Goal: Transaction & Acquisition: Purchase product/service

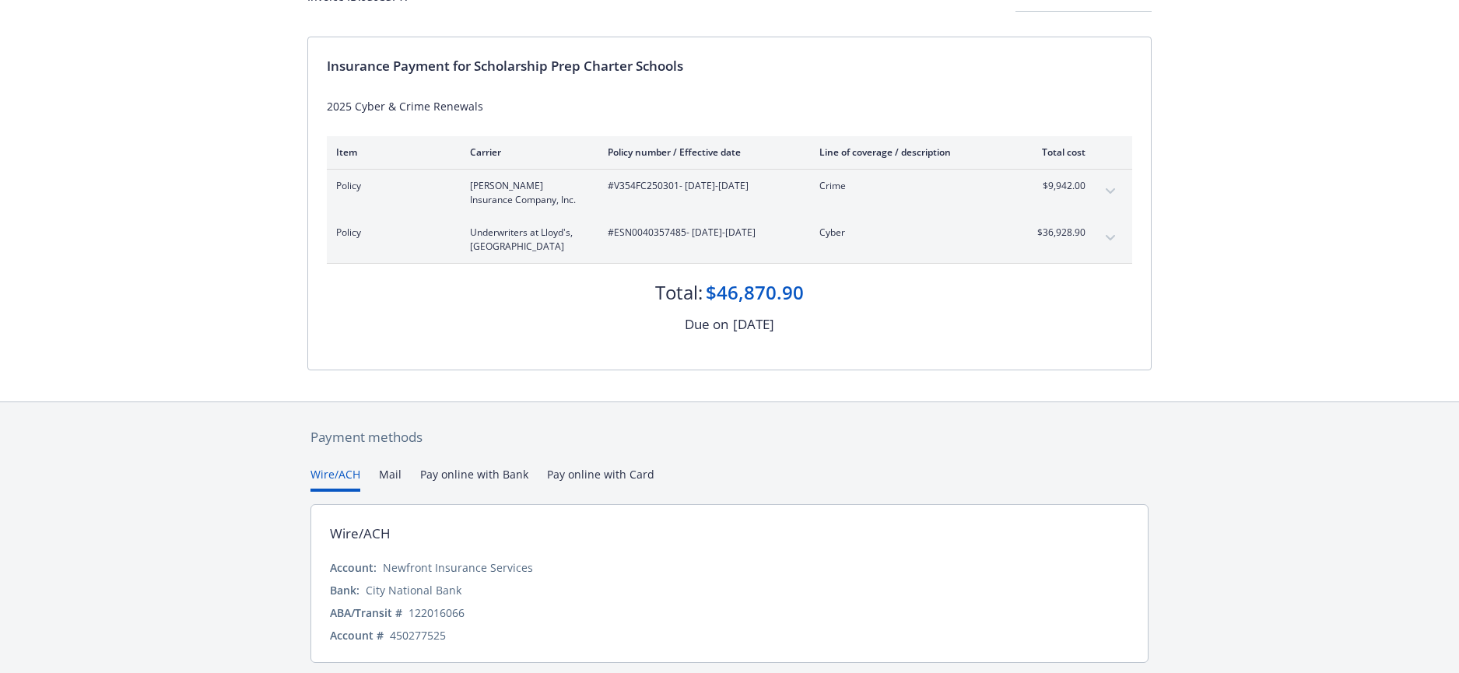
scroll to position [175, 0]
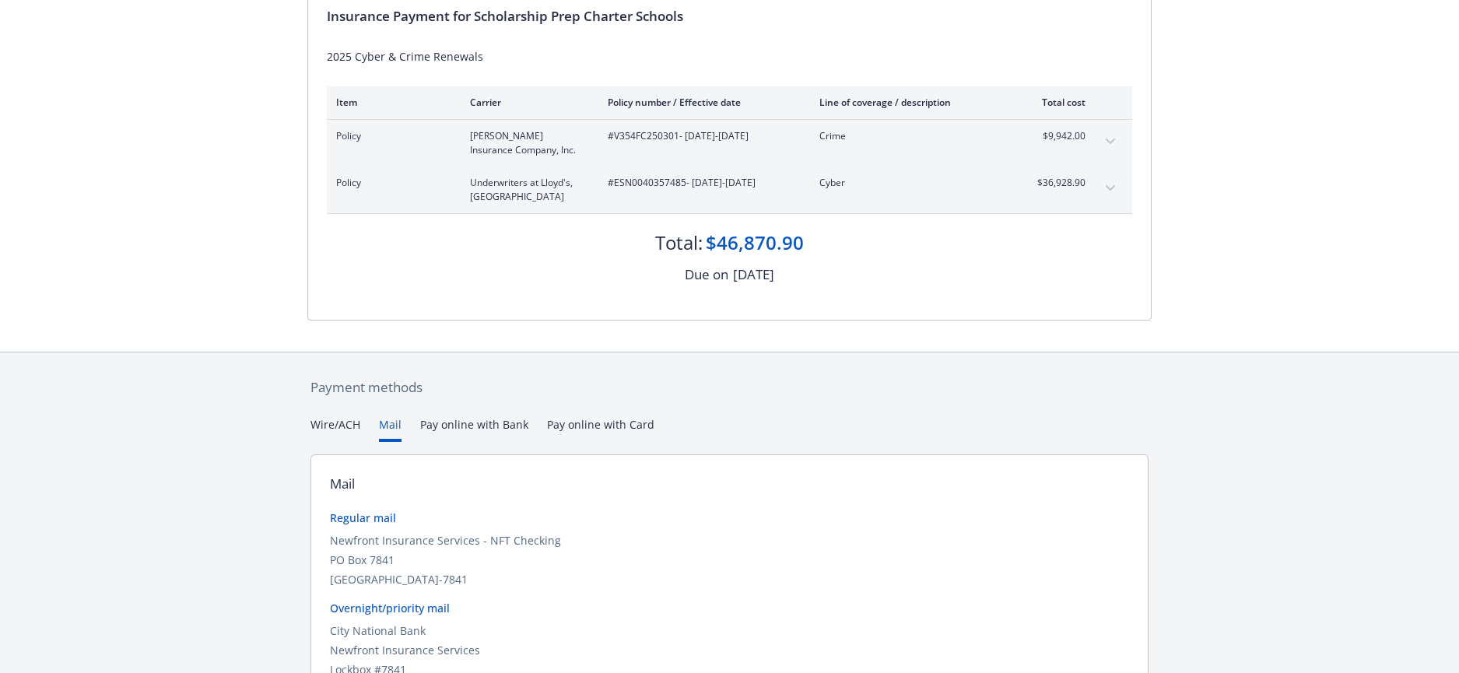
click at [380, 423] on button "Mail" at bounding box center [390, 429] width 23 height 26
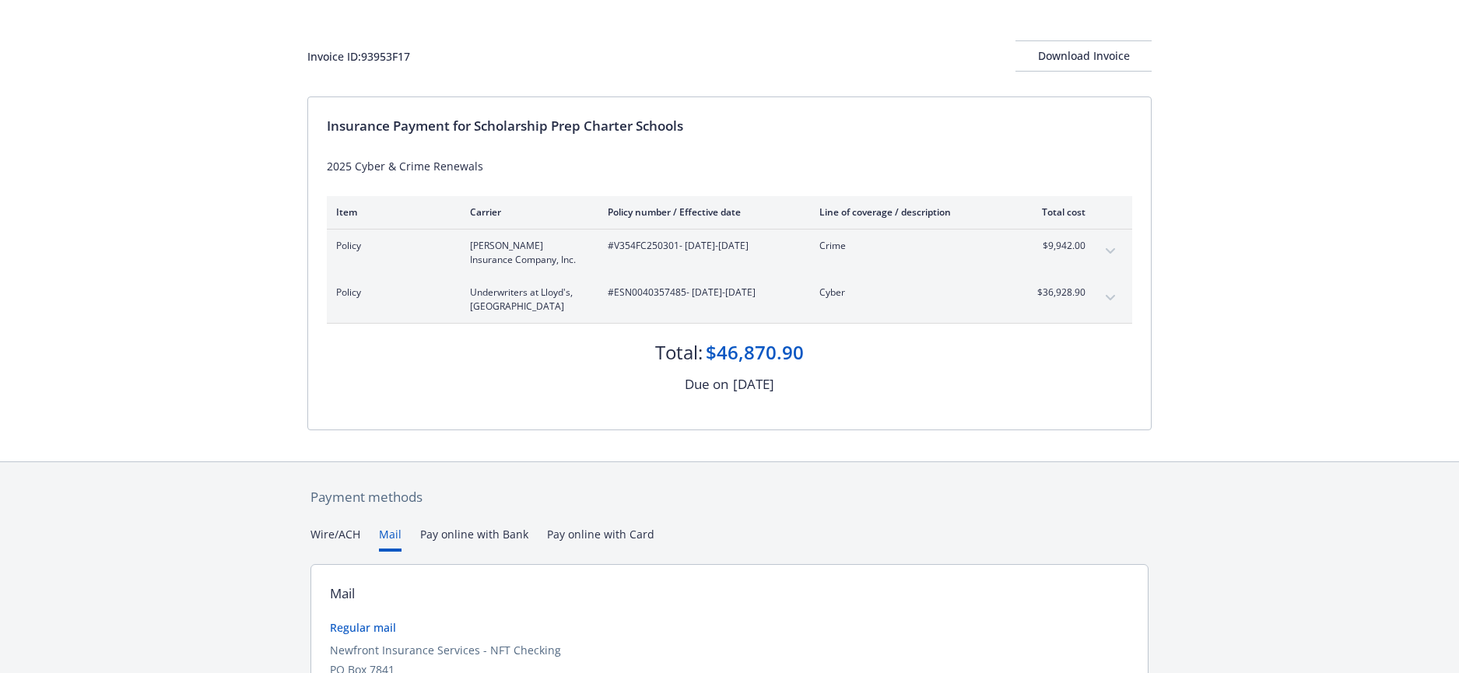
scroll to position [298, 0]
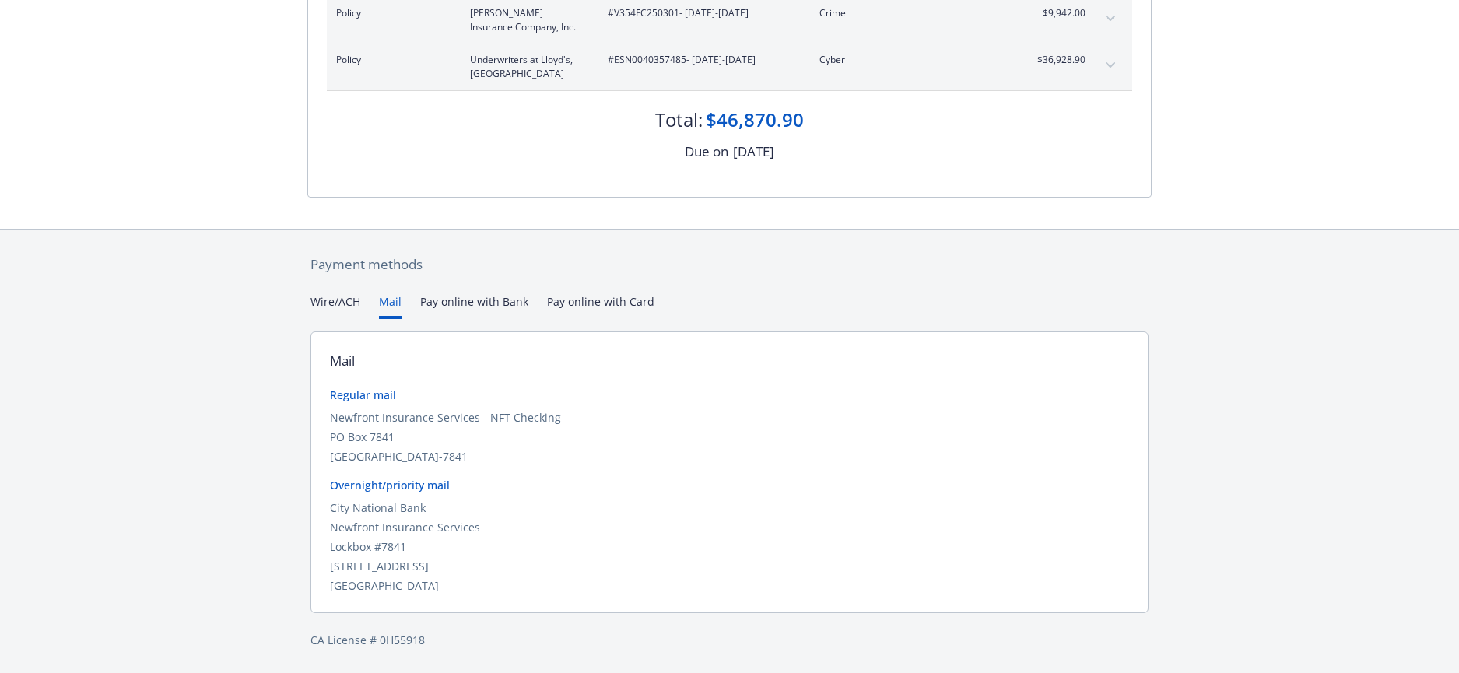
click at [340, 294] on div "Secure payments provided by Stripe Invoice ID: 93953F17 Download Invoice Insura…" at bounding box center [729, 187] width 1459 height 971
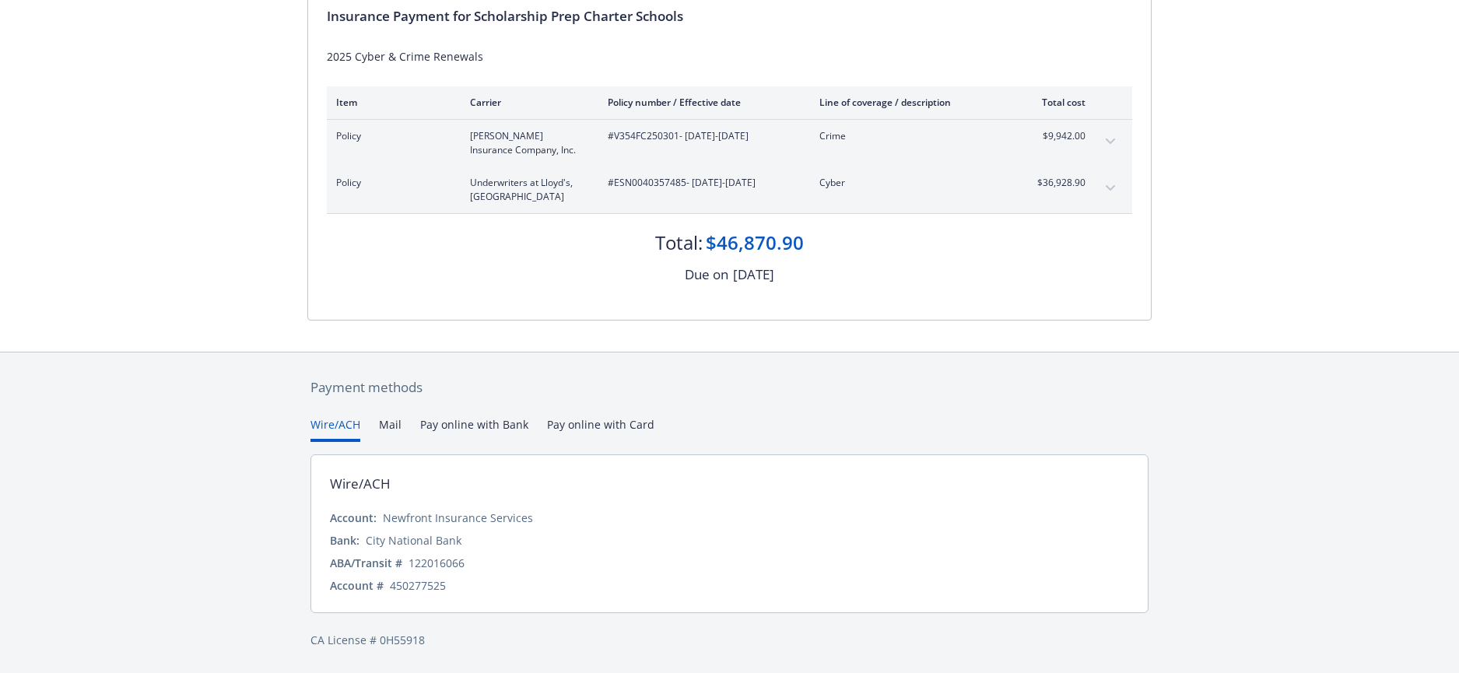
scroll to position [175, 0]
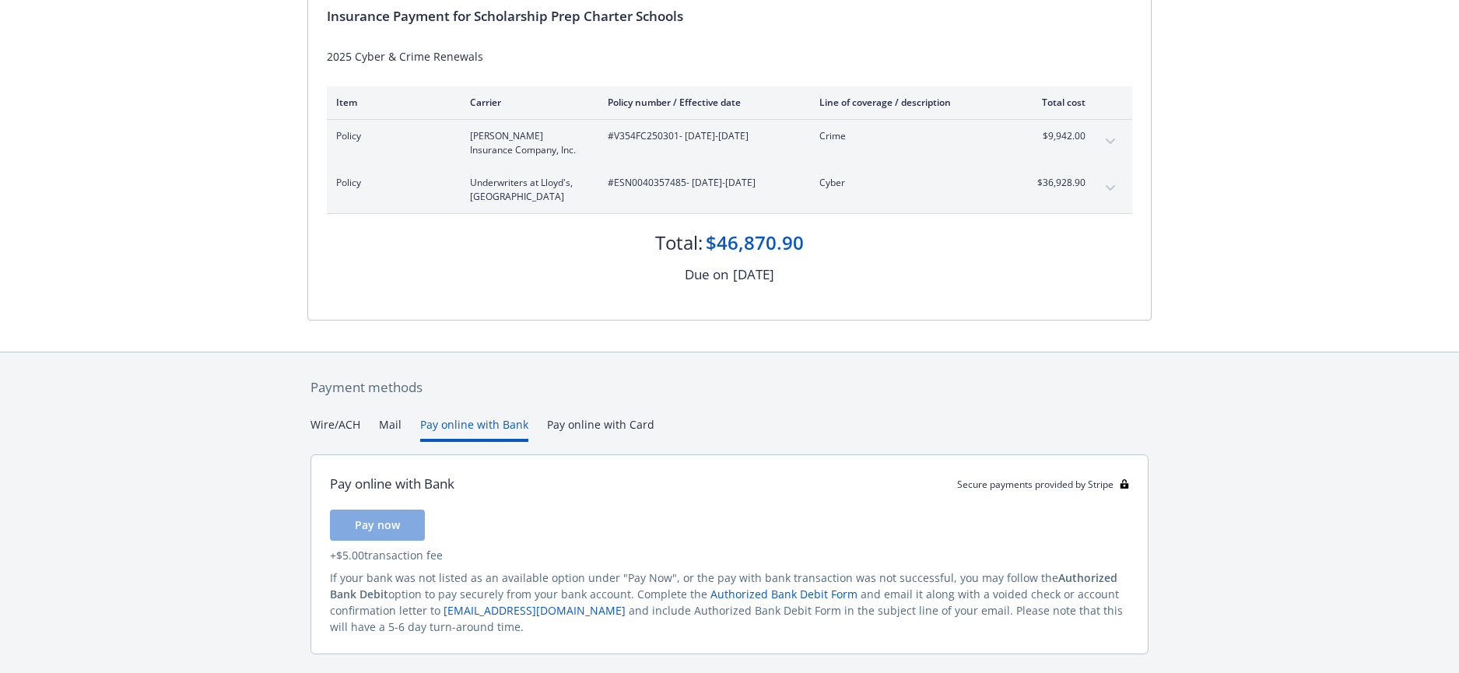
click at [465, 434] on button "Pay online with Bank" at bounding box center [474, 429] width 108 height 26
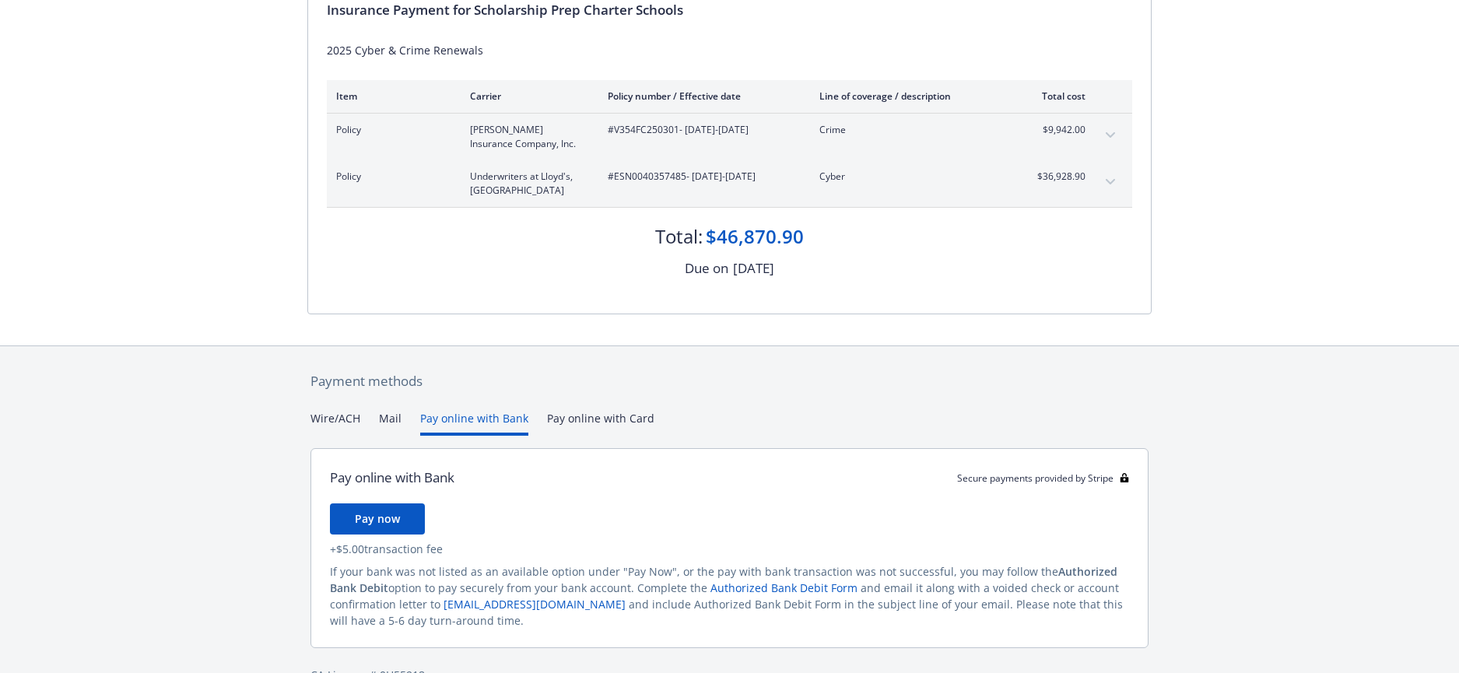
scroll to position [184, 0]
click at [370, 517] on span "Pay now" at bounding box center [377, 516] width 45 height 15
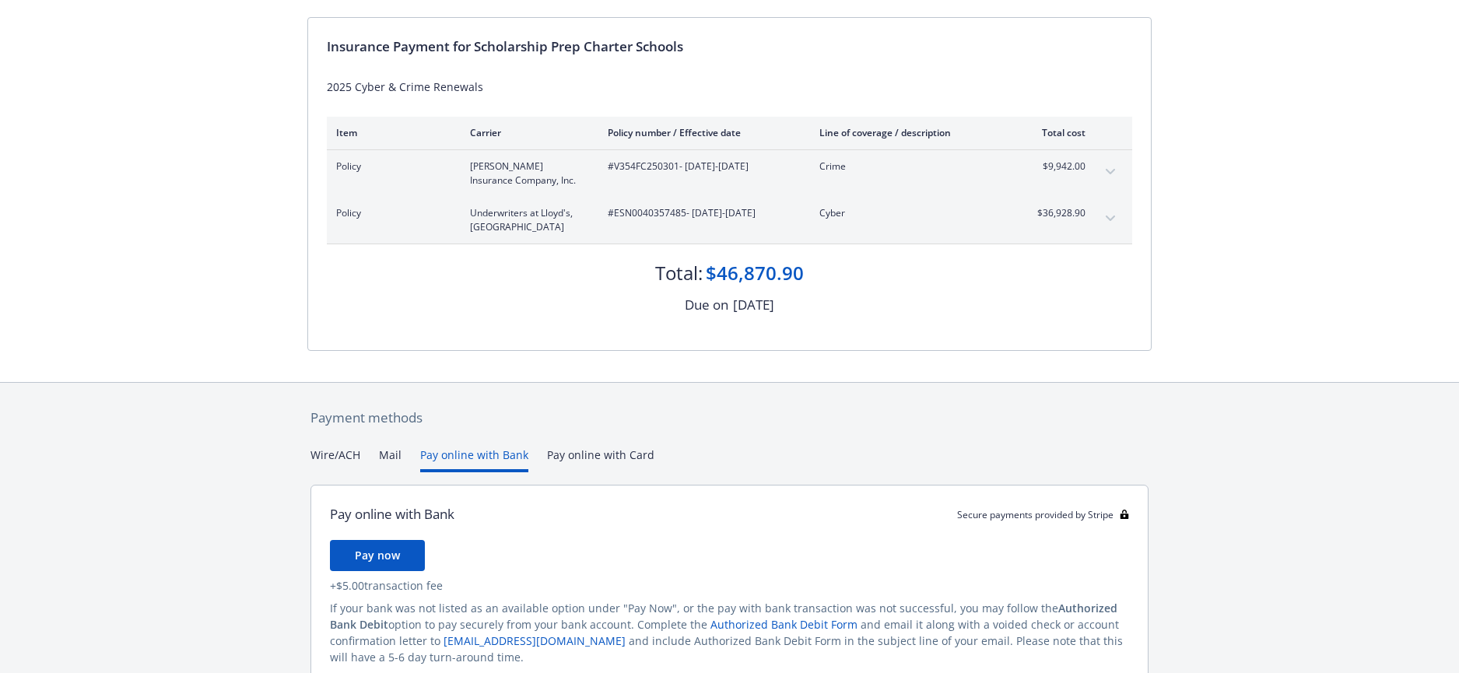
click at [595, 422] on div "Payment methods Wire/ACH Mail Pay online with Bank Pay online with Card Pay onl…" at bounding box center [729, 564] width 844 height 363
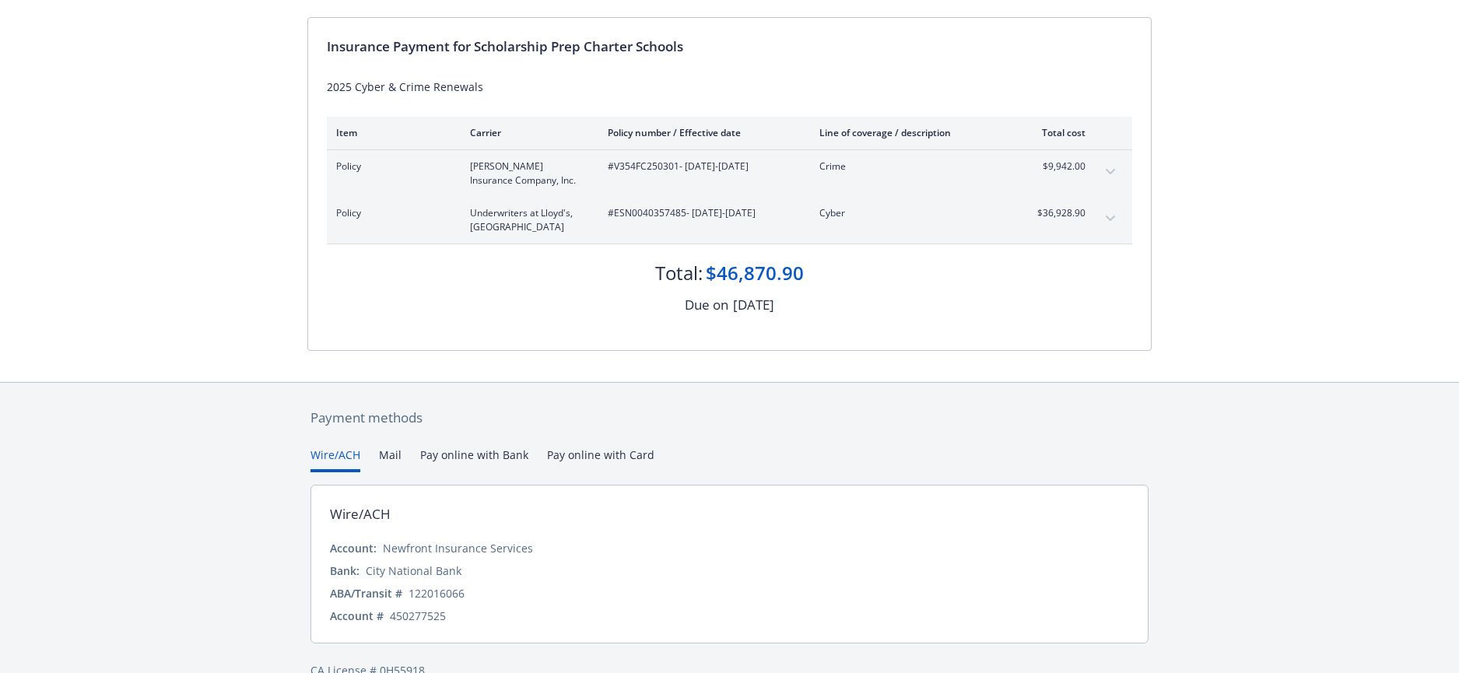
click at [335, 458] on button "Wire/ACH" at bounding box center [335, 460] width 50 height 26
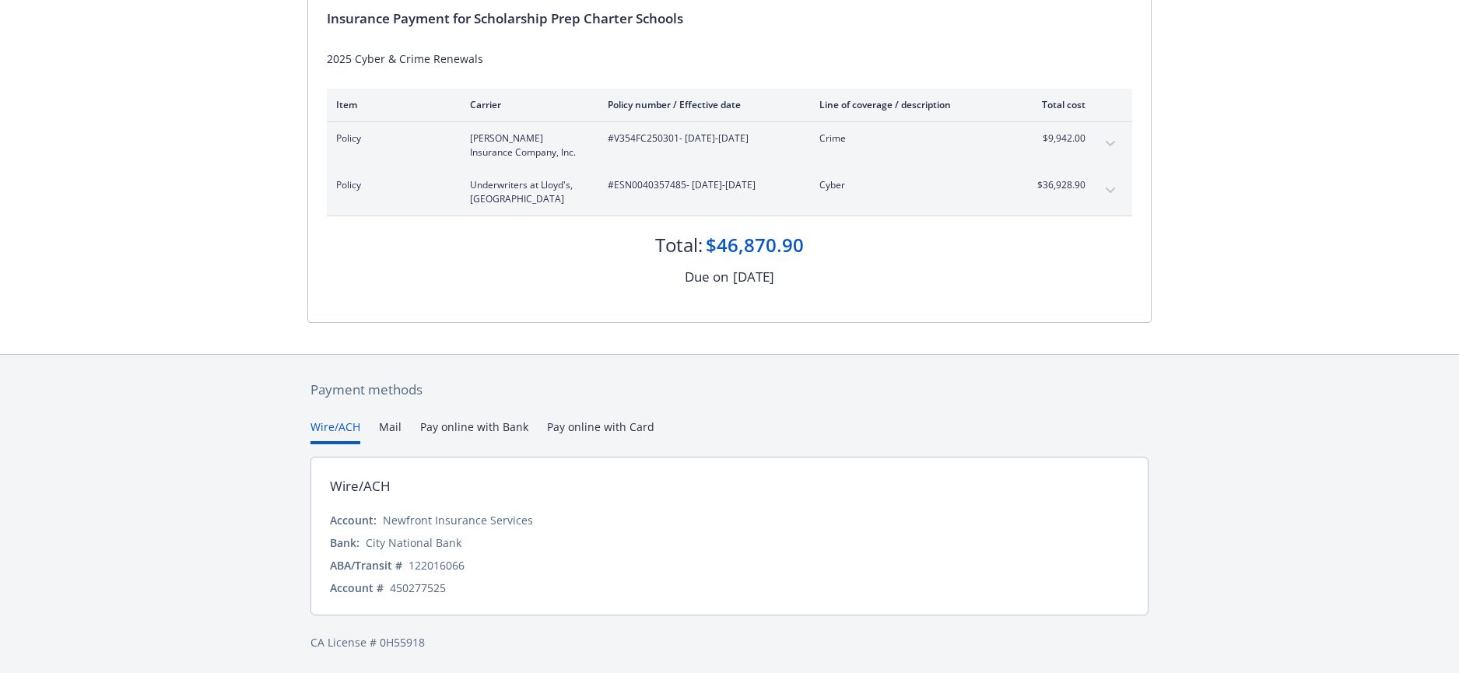
scroll to position [172, 0]
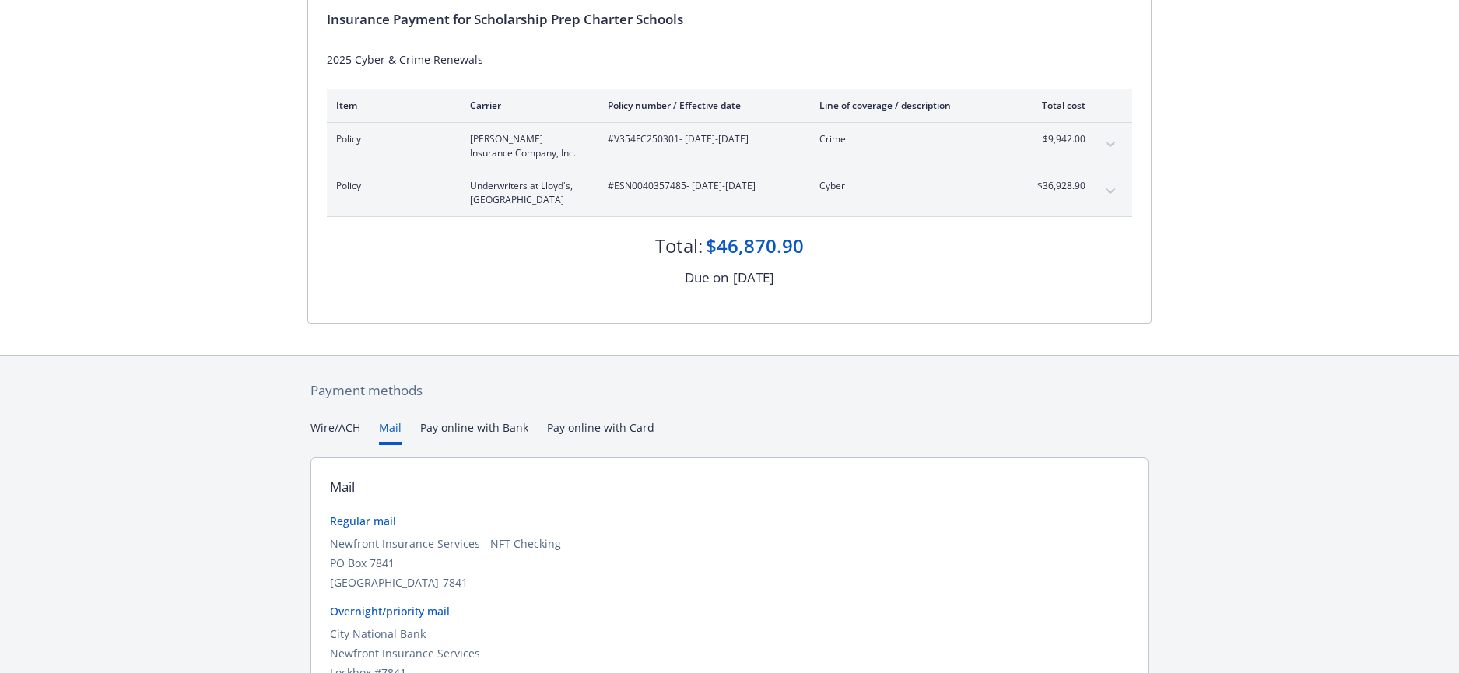
click at [390, 427] on button "Mail" at bounding box center [390, 432] width 23 height 26
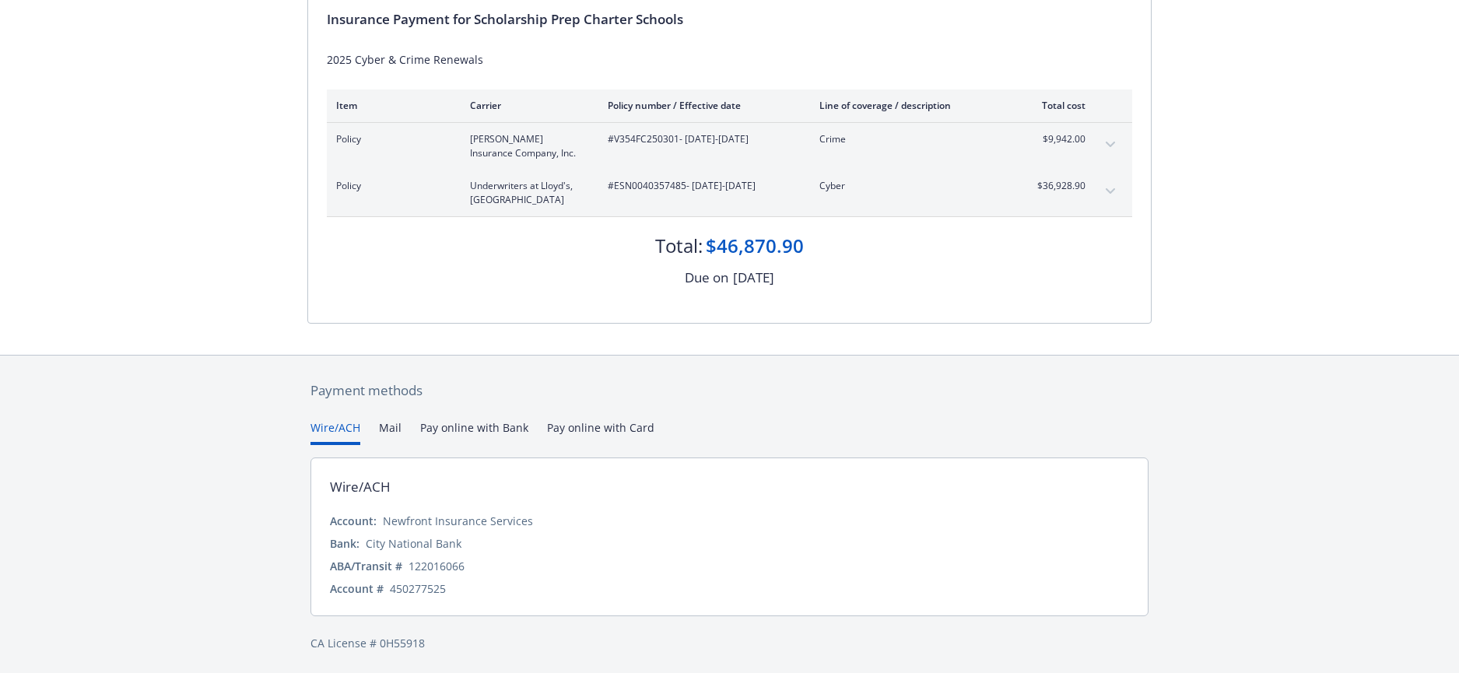
click at [339, 429] on button "Wire/ACH" at bounding box center [335, 432] width 50 height 26
click at [454, 430] on button "Pay online with Bank" at bounding box center [474, 432] width 108 height 26
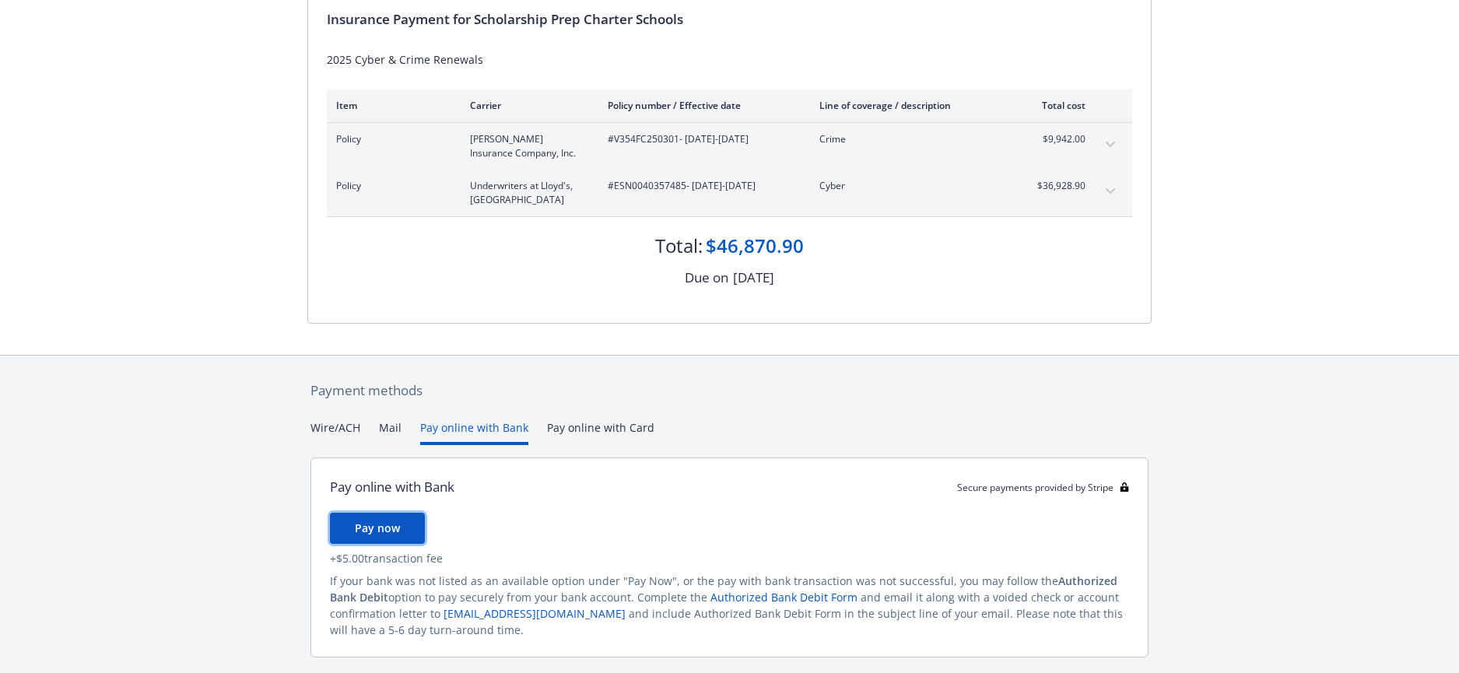
click at [406, 533] on button "Pay now" at bounding box center [377, 528] width 95 height 31
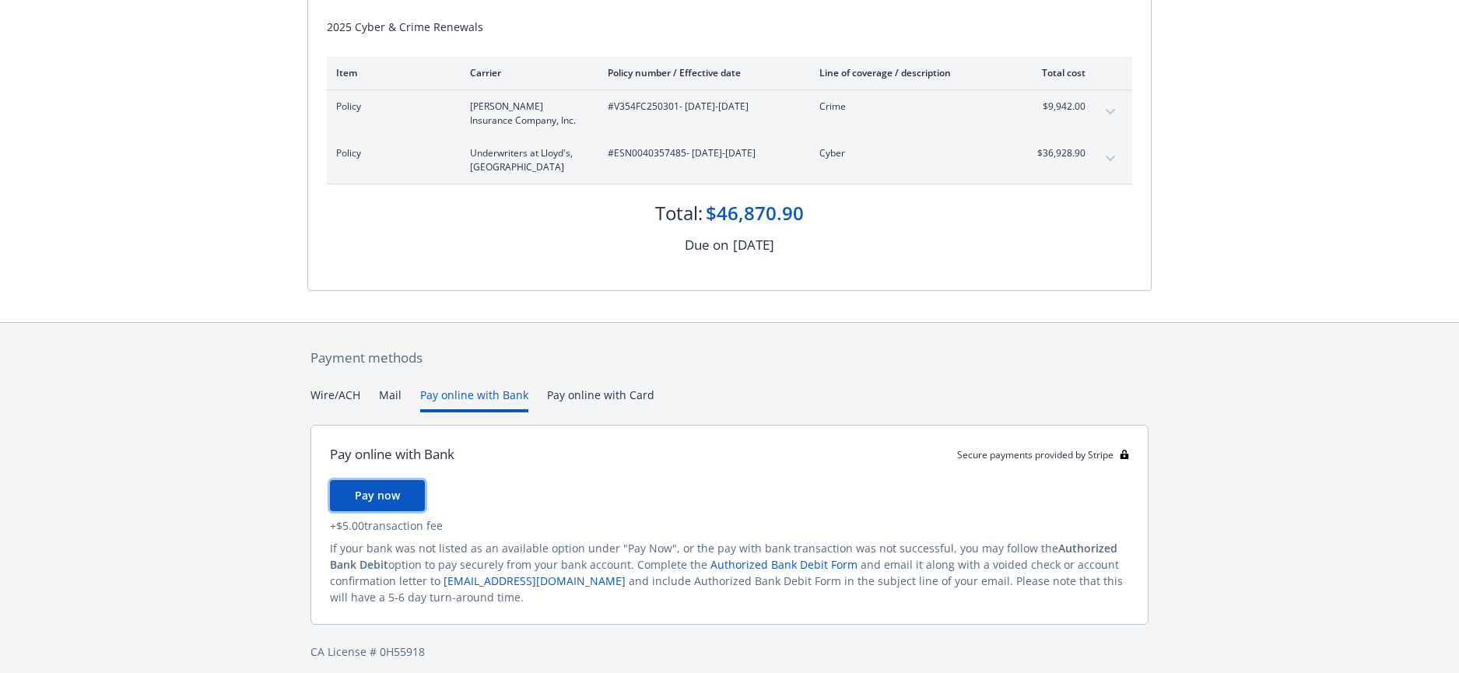
scroll to position [216, 0]
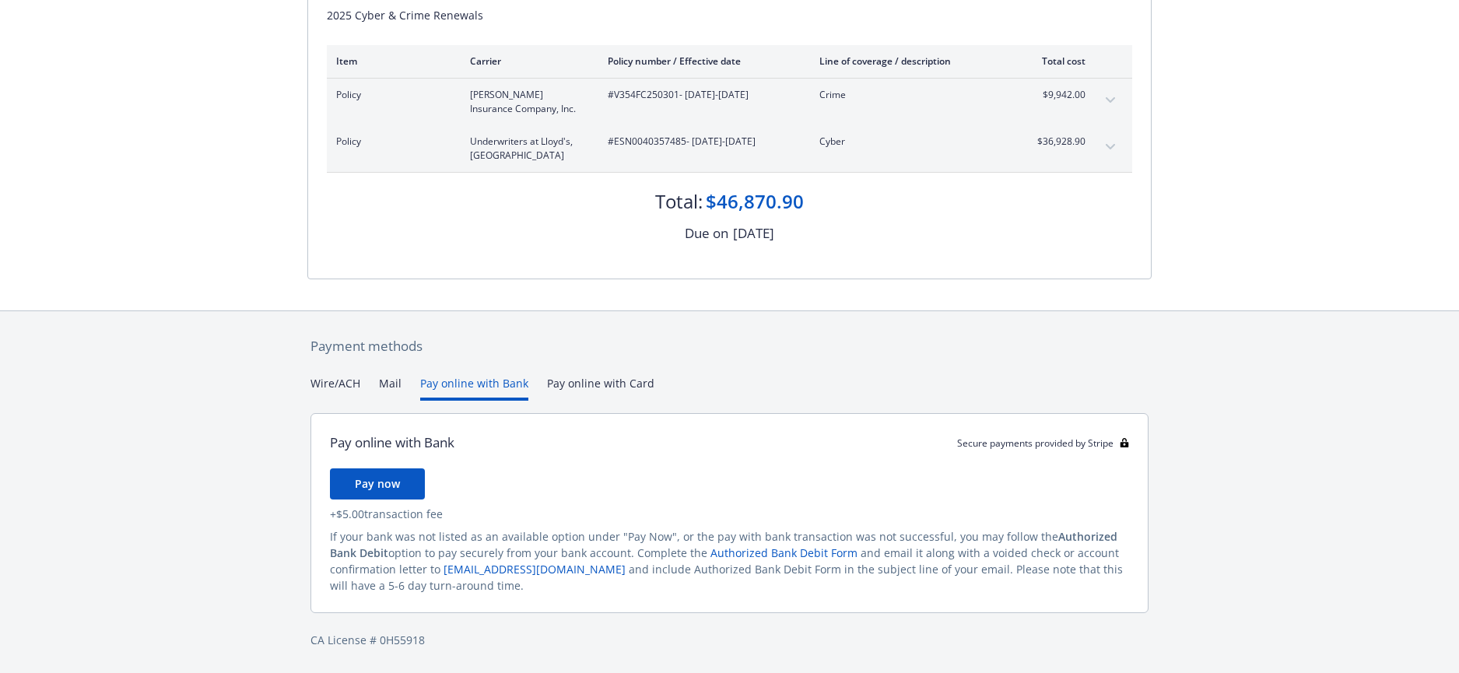
click at [331, 383] on div "Payment methods Wire/ACH Mail Pay online with Bank Pay online with Card Pay onl…" at bounding box center [729, 492] width 844 height 363
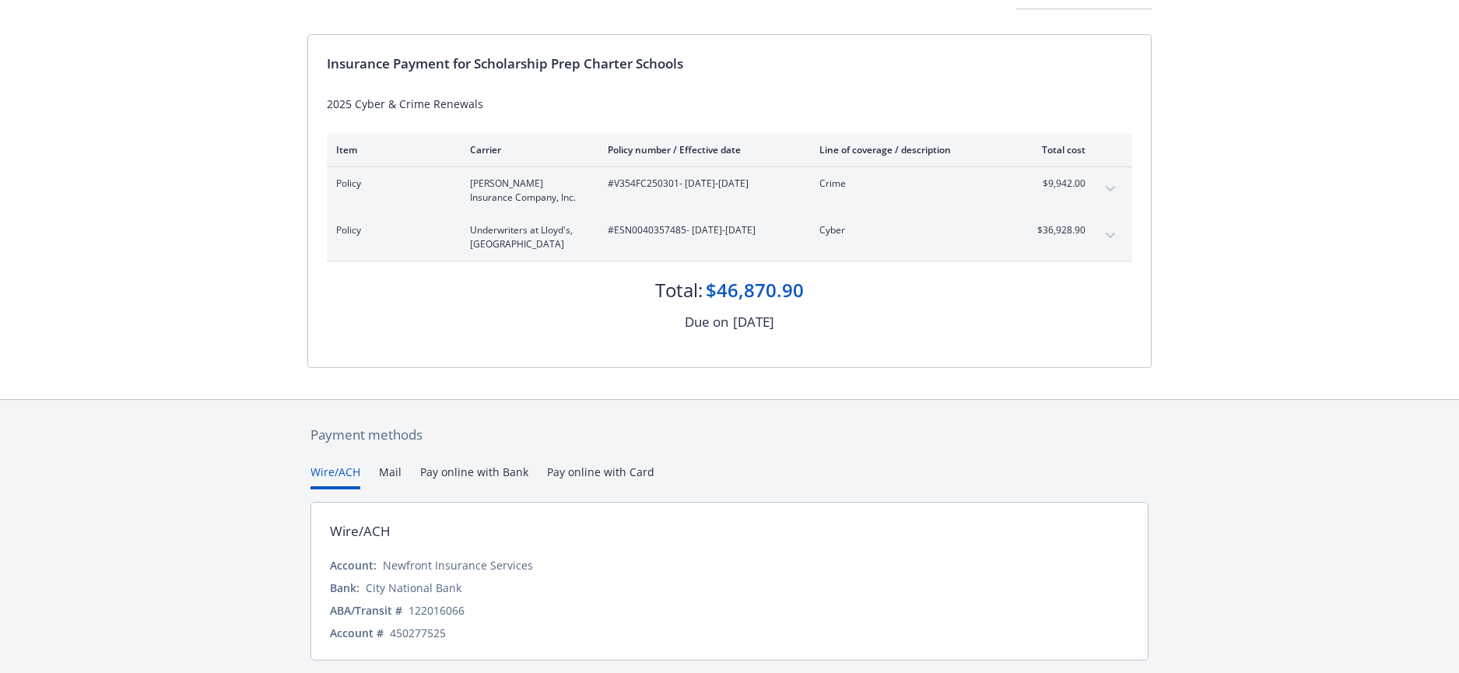
scroll to position [175, 0]
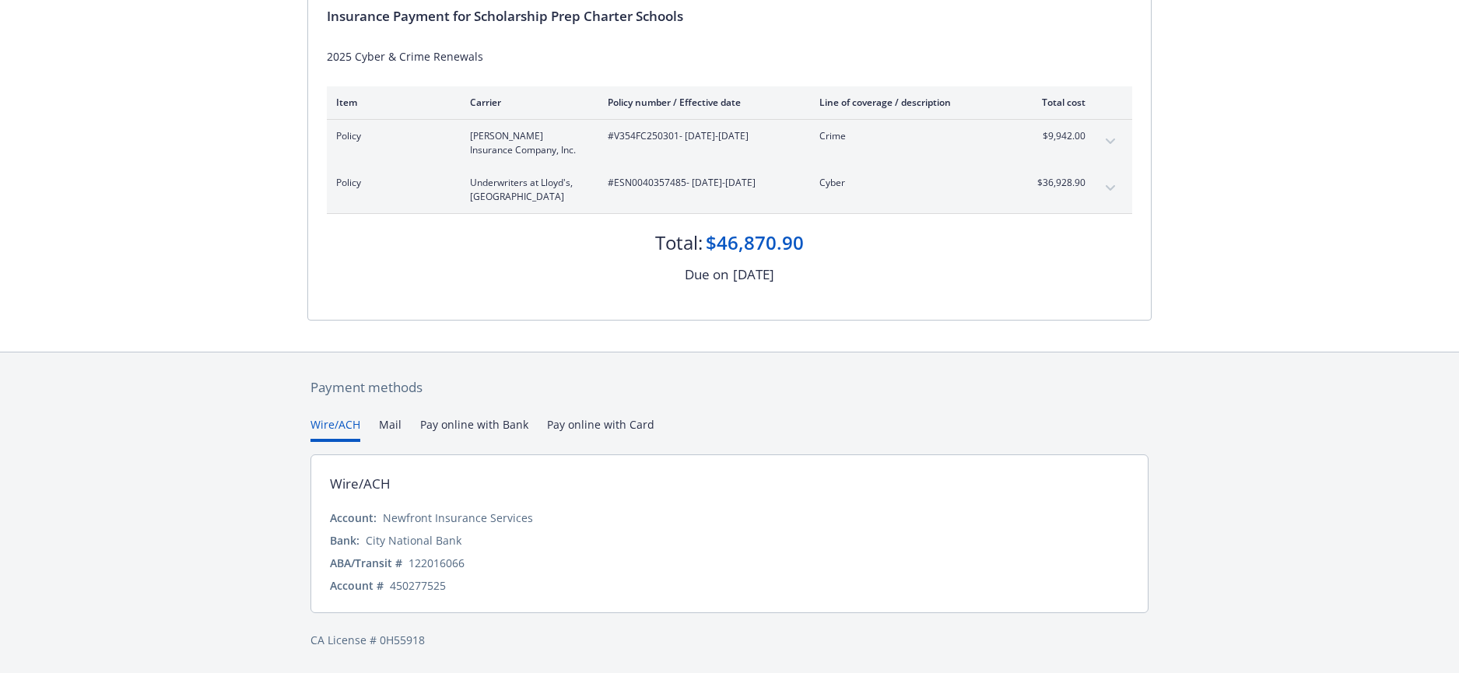
click at [486, 543] on div "Bank: City National Bank" at bounding box center [729, 540] width 799 height 16
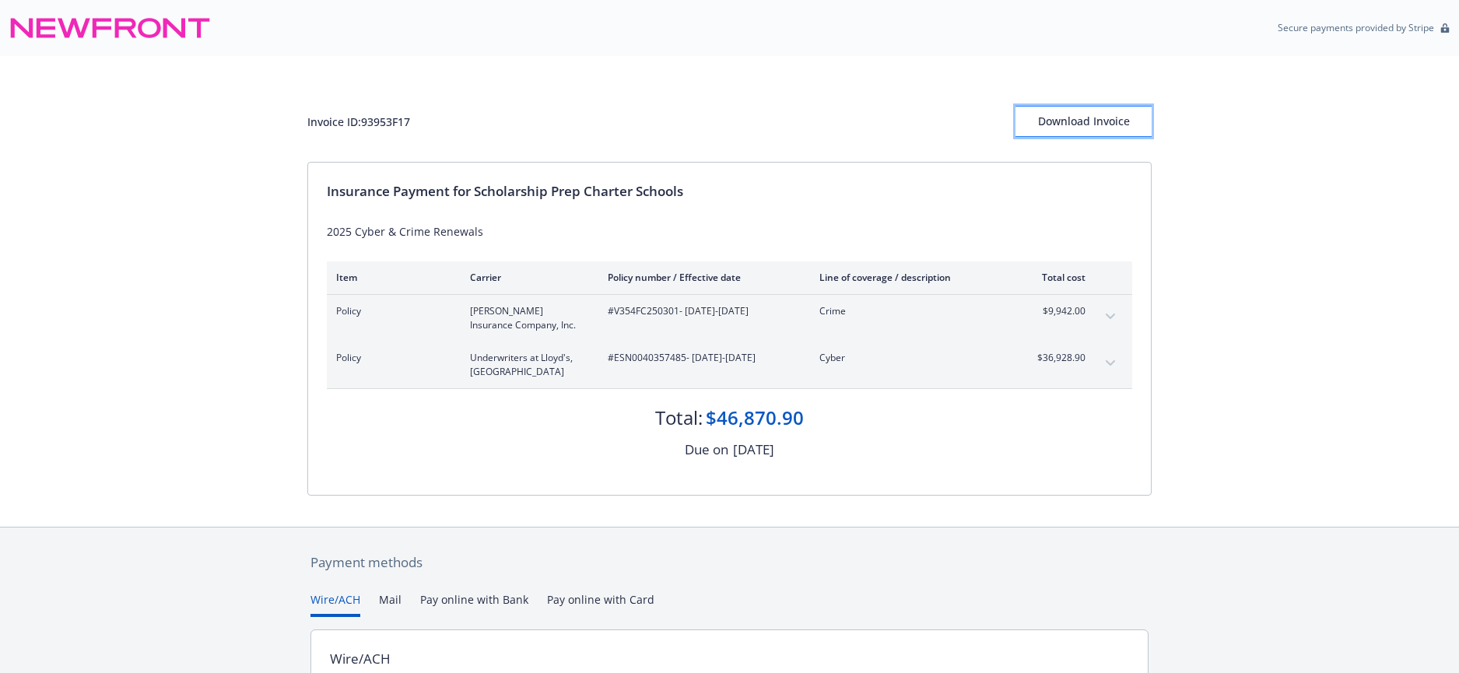
click at [1057, 128] on div "Download Invoice" at bounding box center [1083, 122] width 136 height 30
click at [1068, 114] on div "Download Invoice" at bounding box center [1083, 122] width 136 height 30
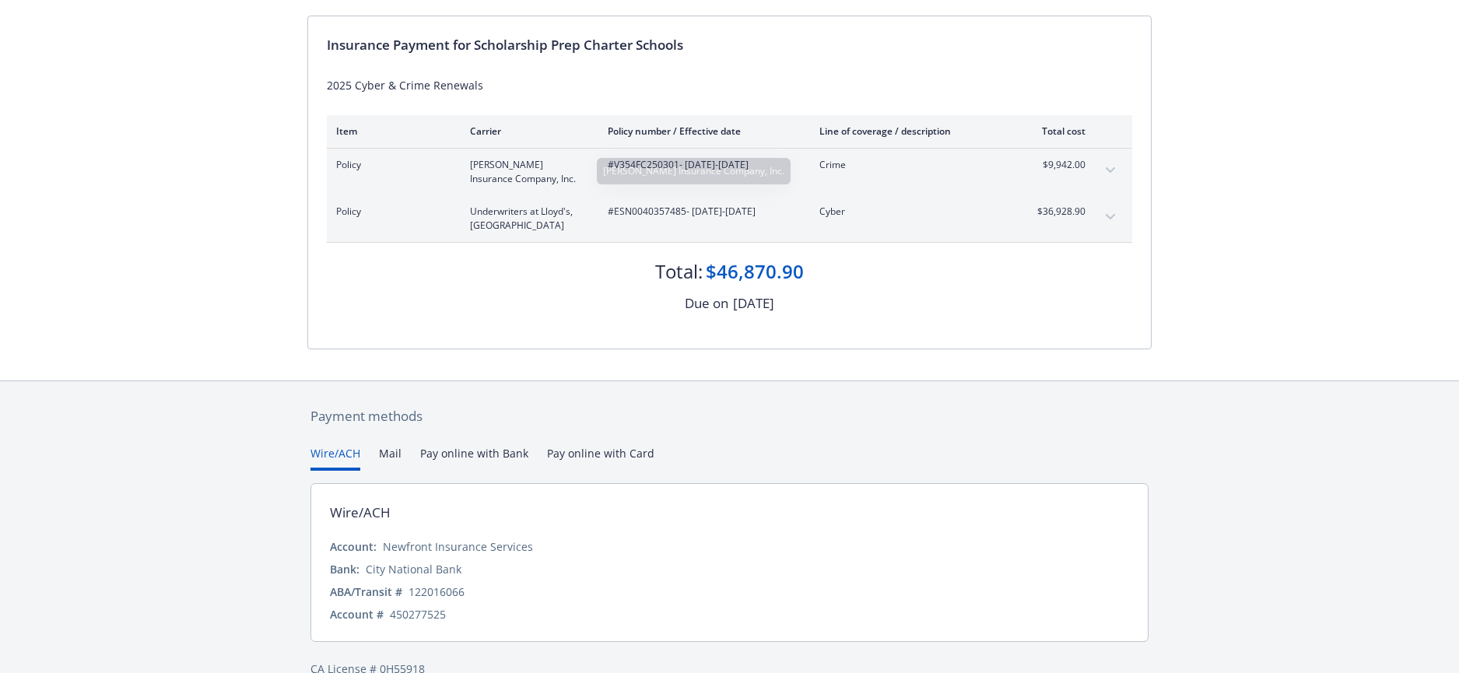
scroll to position [175, 0]
